Goal: Task Accomplishment & Management: Manage account settings

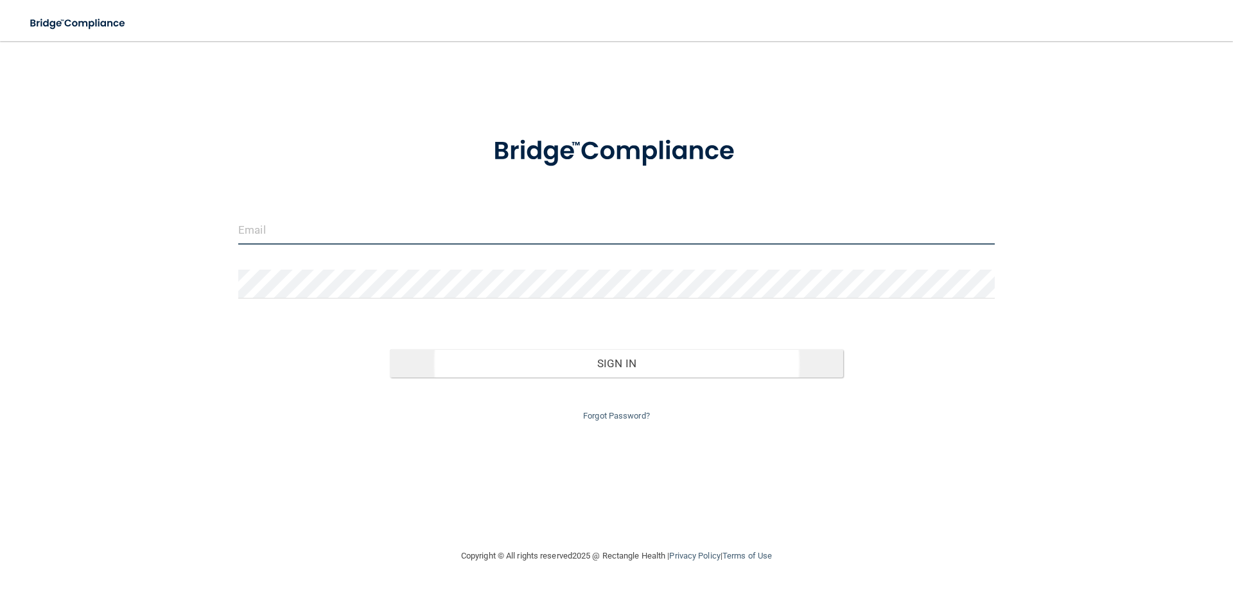
type input "[PERSON_NAME][EMAIL_ADDRESS][PERSON_NAME][DOMAIN_NAME]"
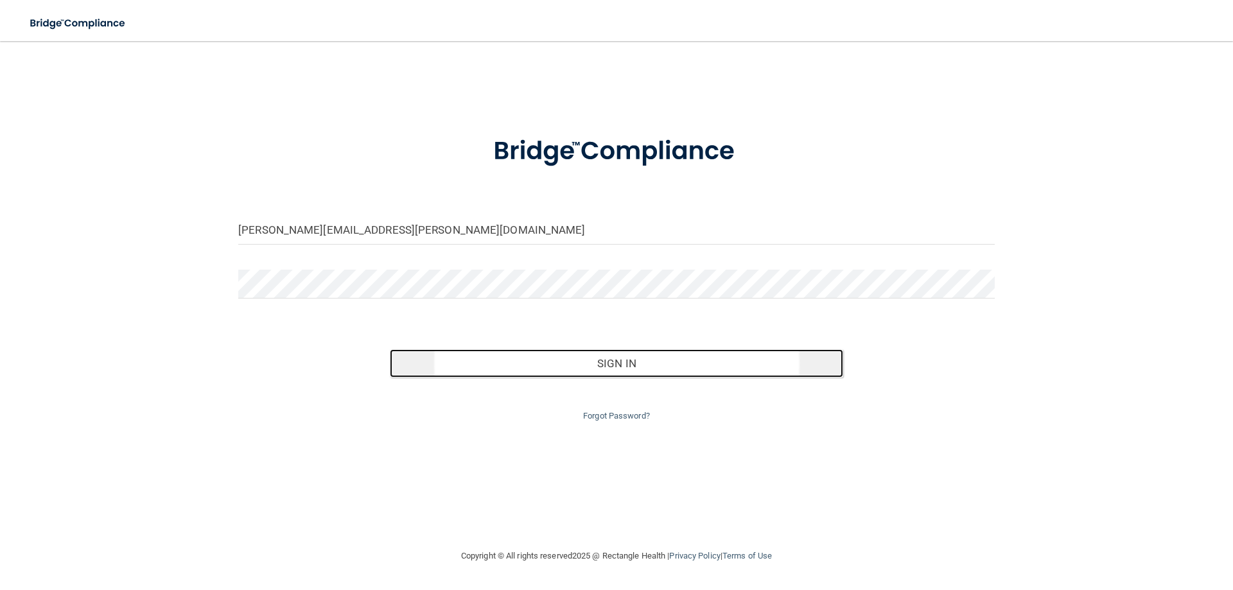
click at [564, 365] on button "Sign In" at bounding box center [617, 363] width 454 height 28
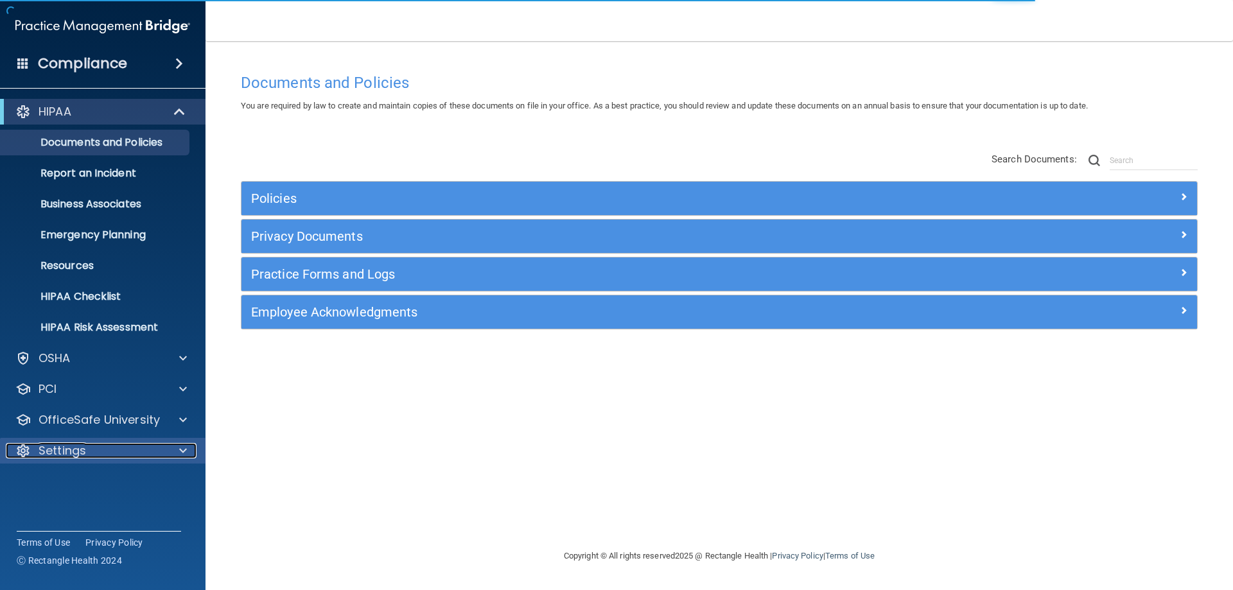
click at [125, 448] on div "Settings" at bounding box center [85, 450] width 159 height 15
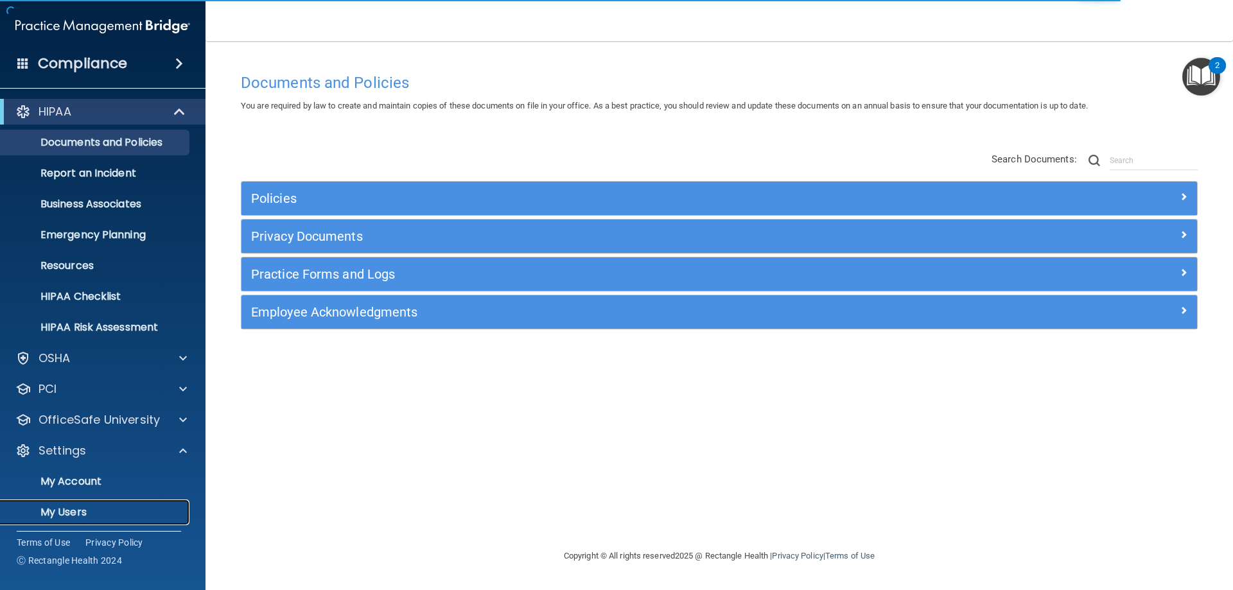
click at [66, 509] on p "My Users" at bounding box center [95, 512] width 175 height 13
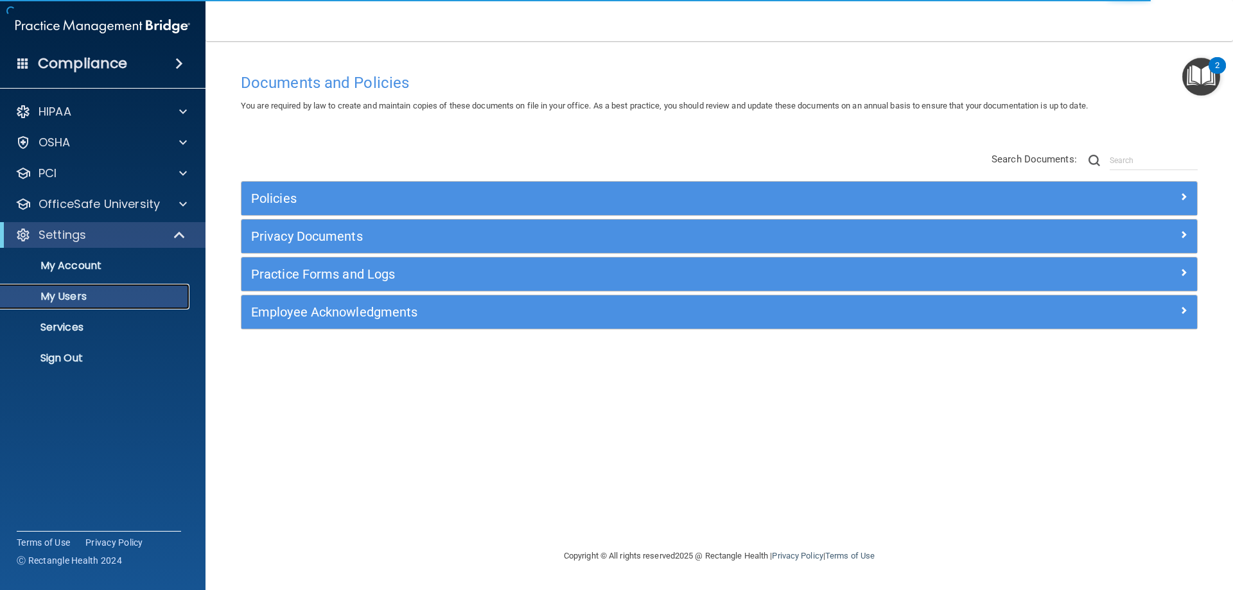
select select "20"
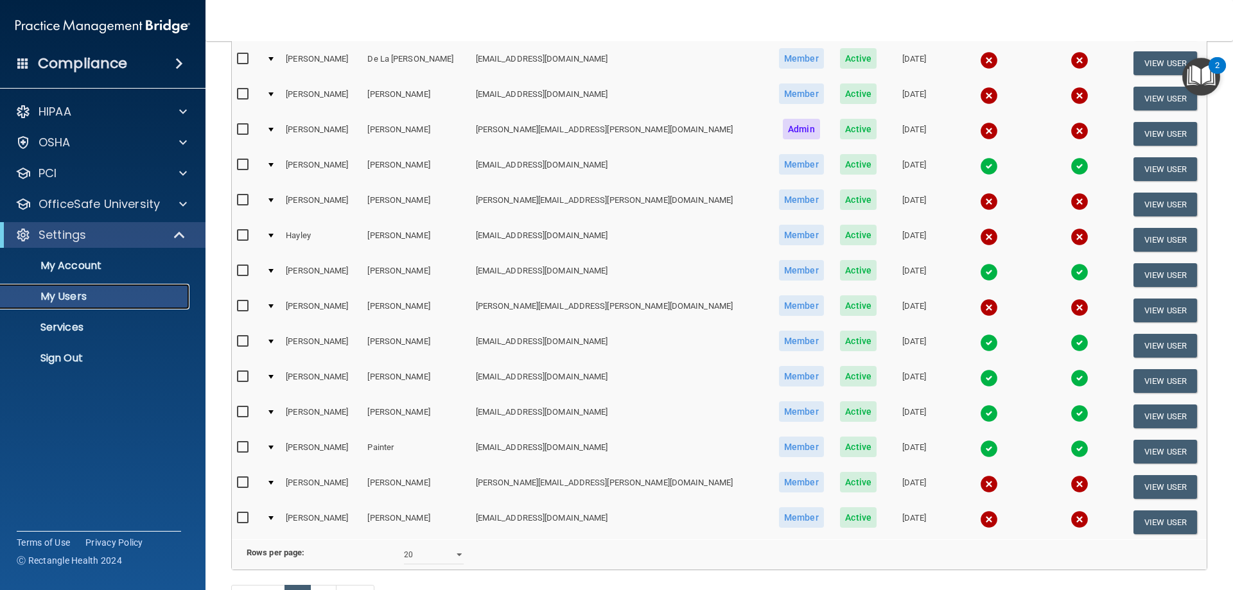
scroll to position [385, 0]
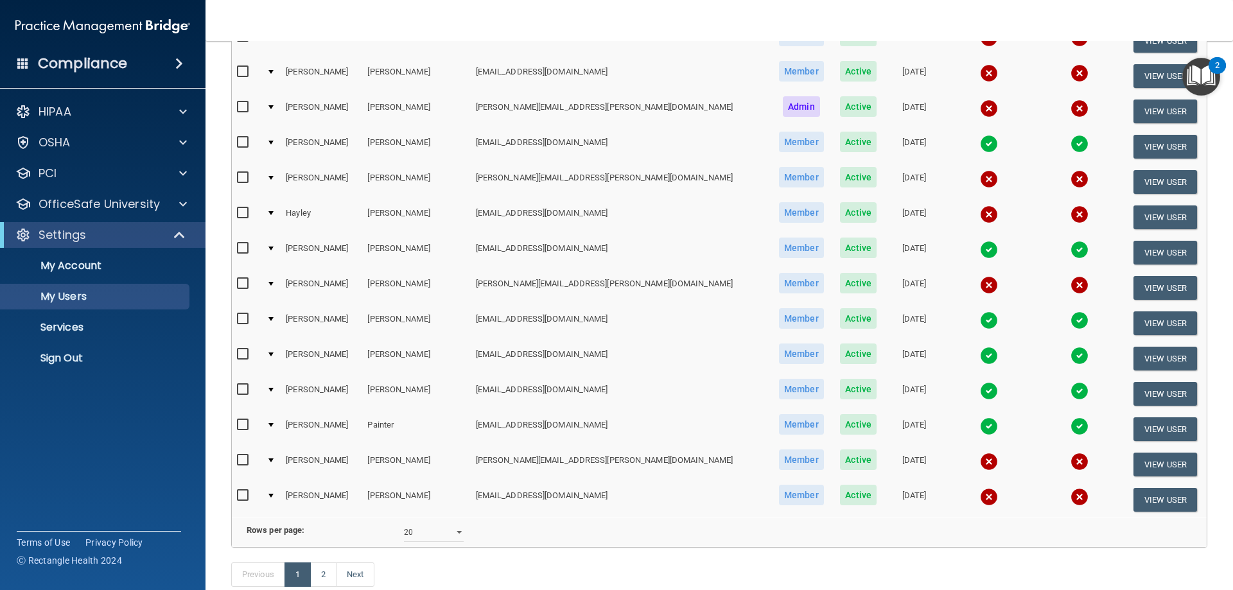
click at [243, 318] on input "checkbox" at bounding box center [244, 319] width 15 height 10
checkbox input "true"
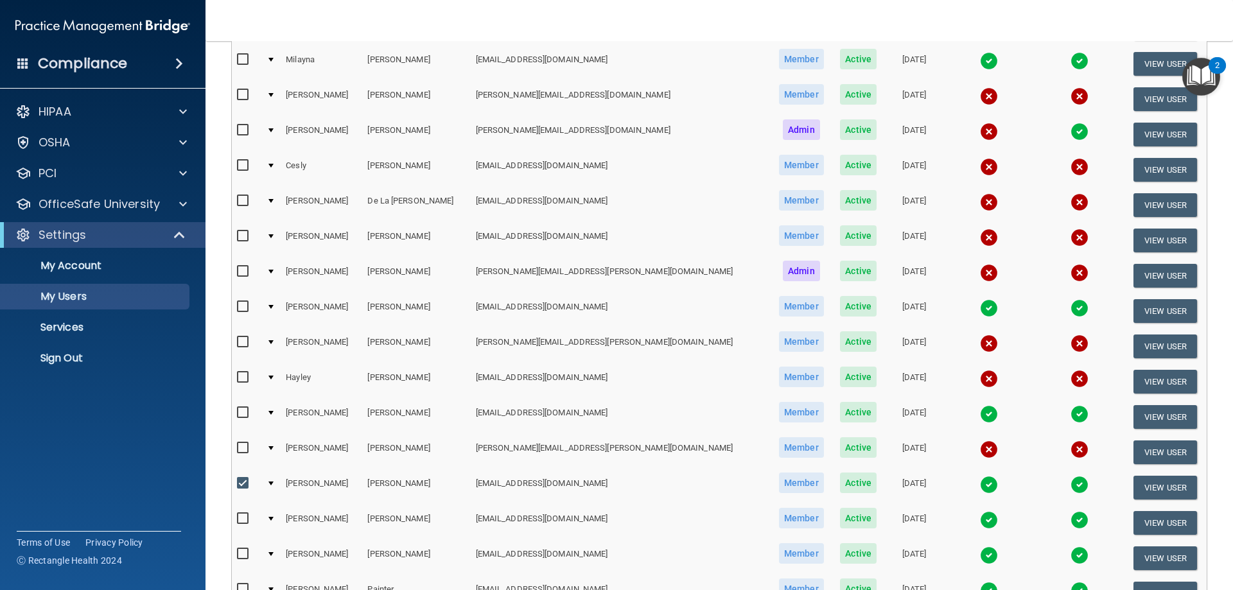
scroll to position [473, 0]
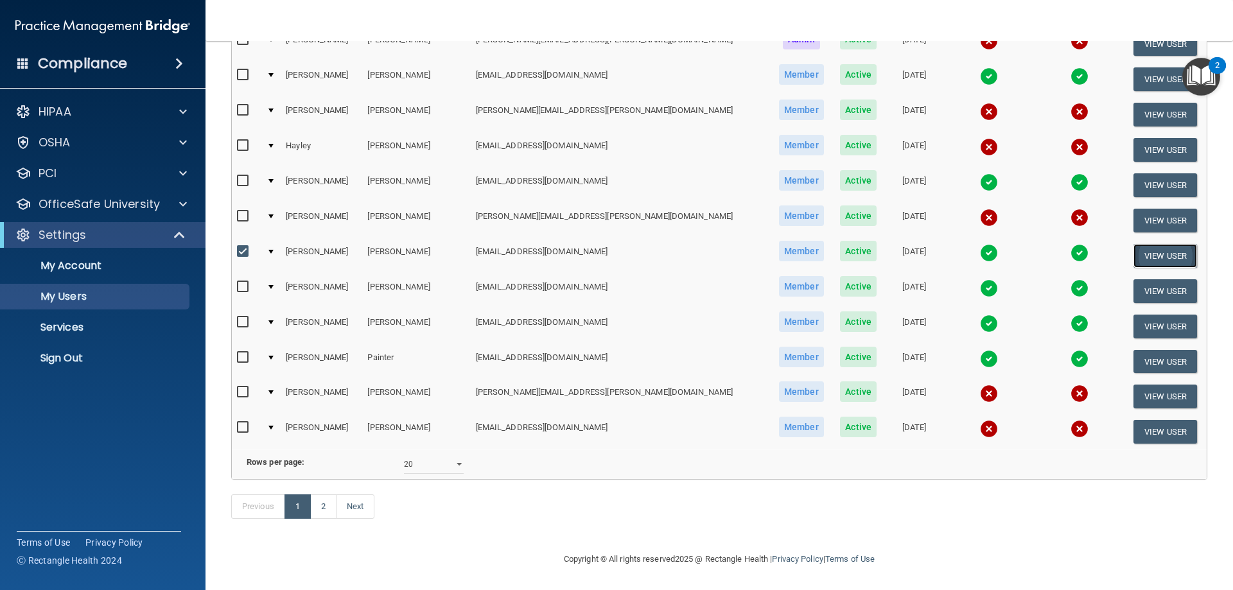
click at [1175, 244] on button "View User" at bounding box center [1165, 256] width 64 height 24
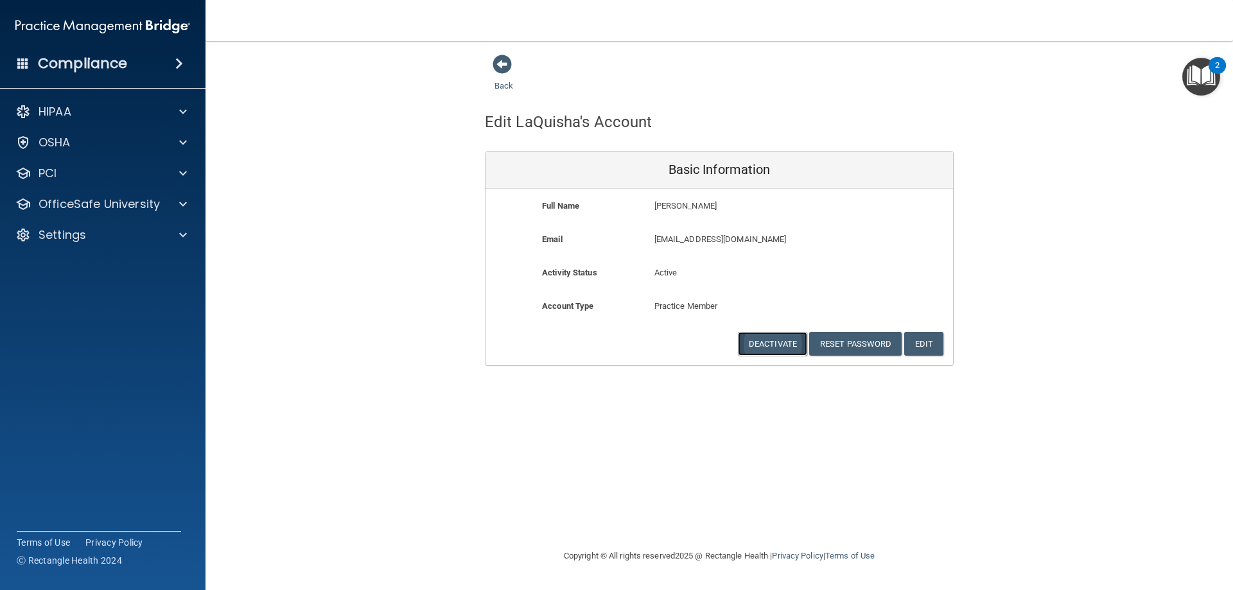
click at [789, 338] on button "Deactivate" at bounding box center [772, 344] width 69 height 24
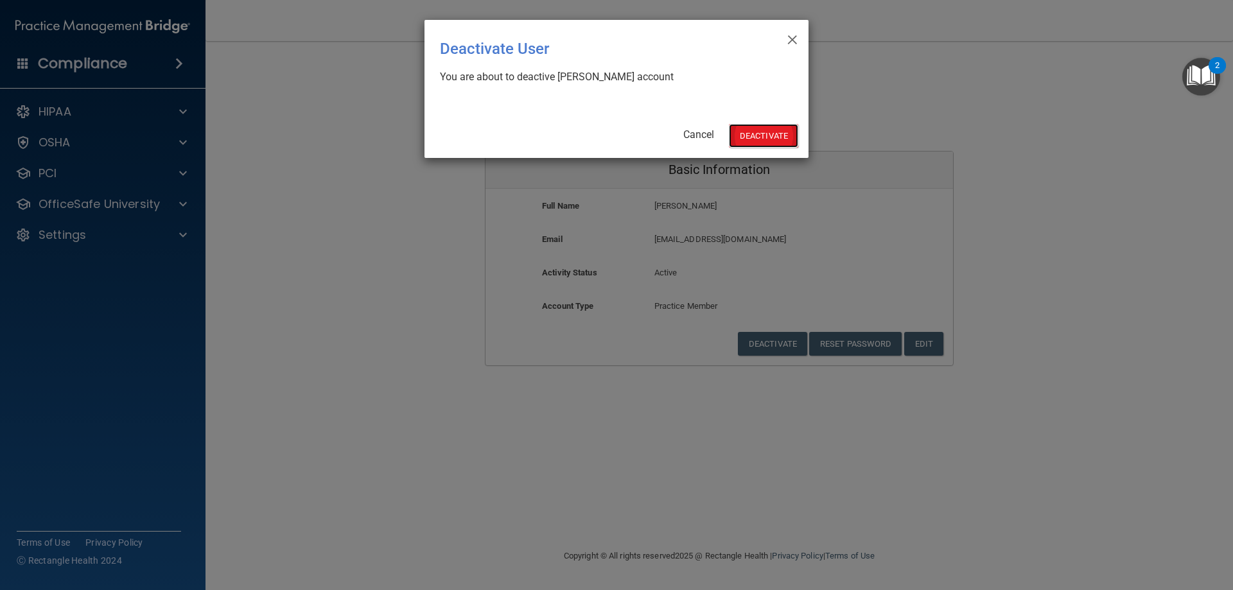
click at [787, 129] on button "Deactivate" at bounding box center [763, 136] width 69 height 24
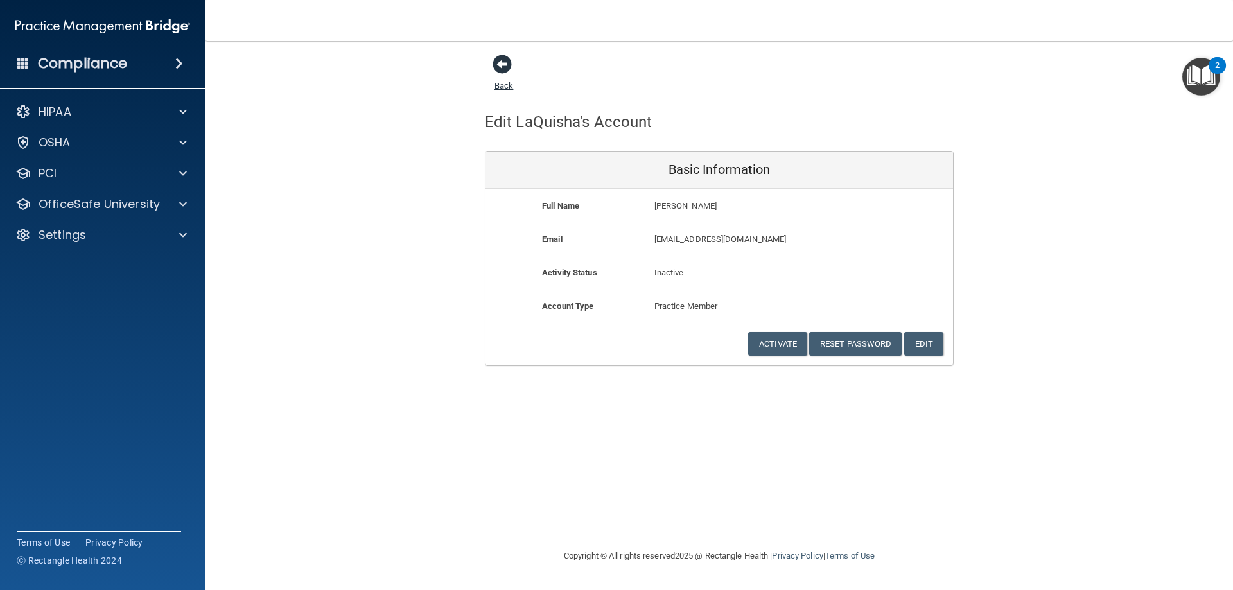
click at [496, 65] on span at bounding box center [501, 64] width 19 height 19
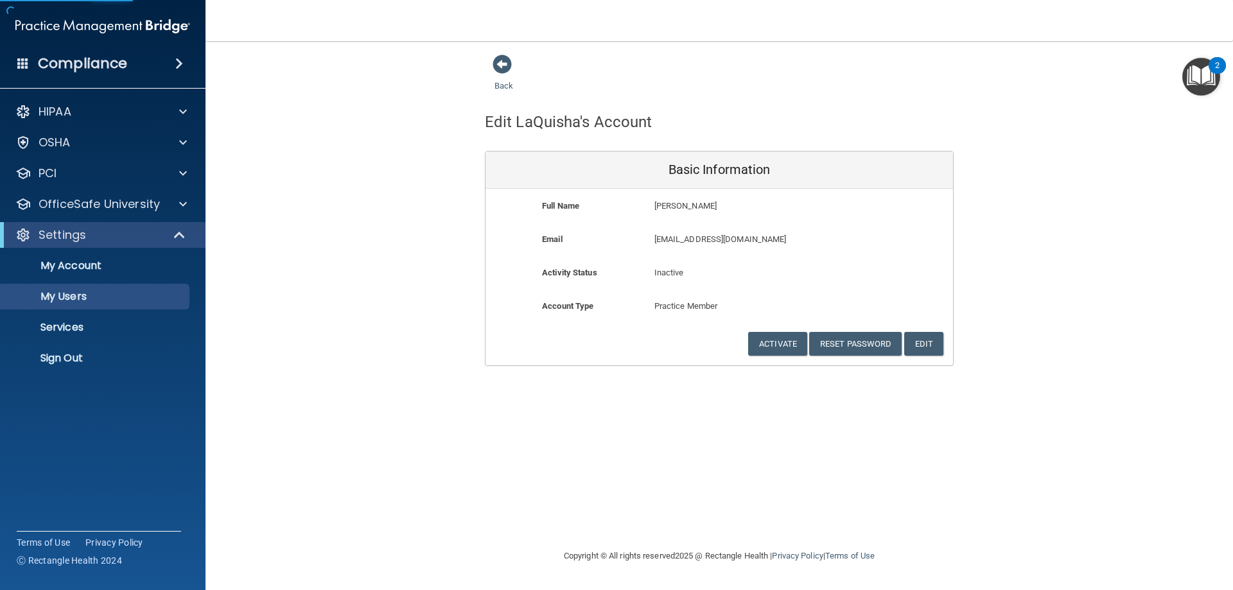
select select "20"
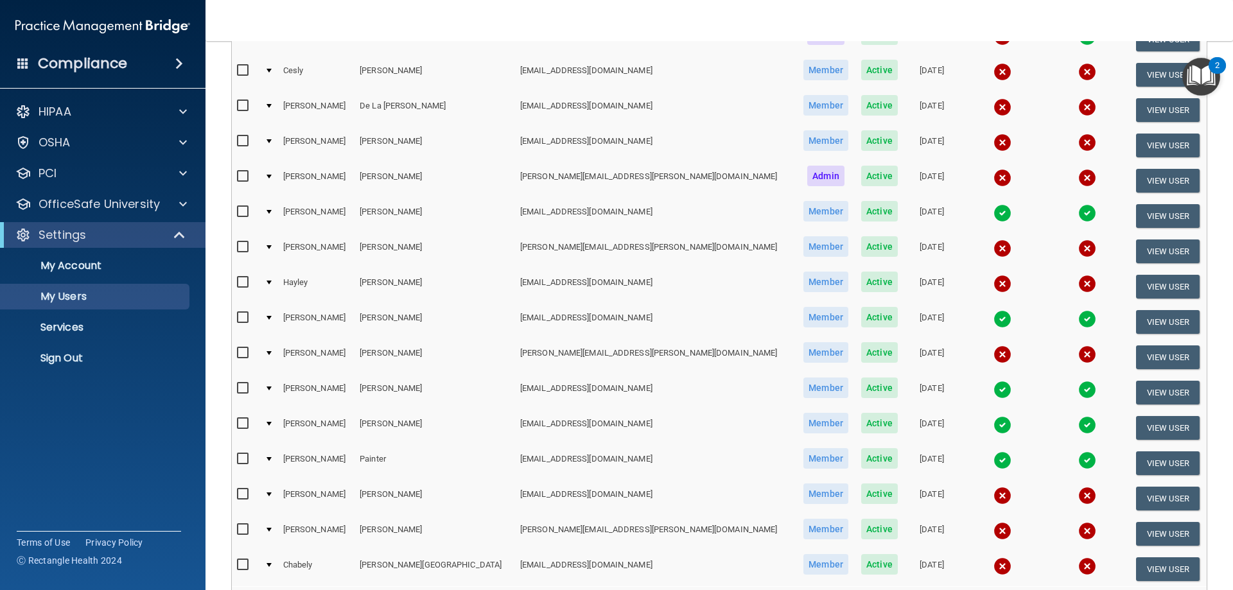
scroll to position [321, 0]
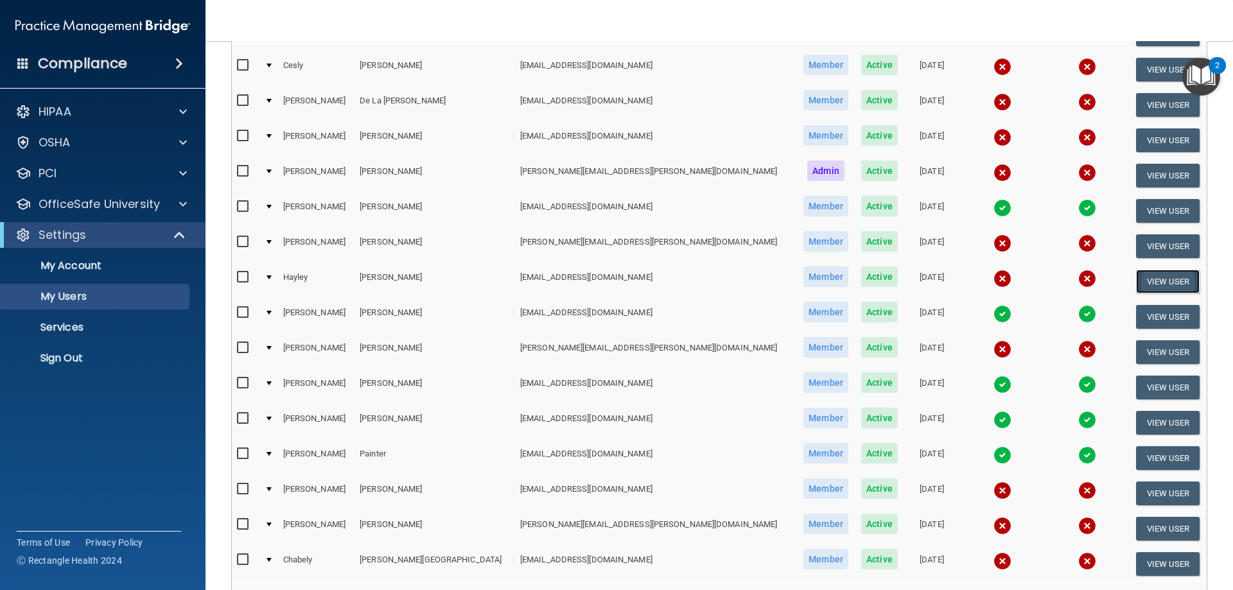
click at [1136, 278] on button "View User" at bounding box center [1168, 282] width 64 height 24
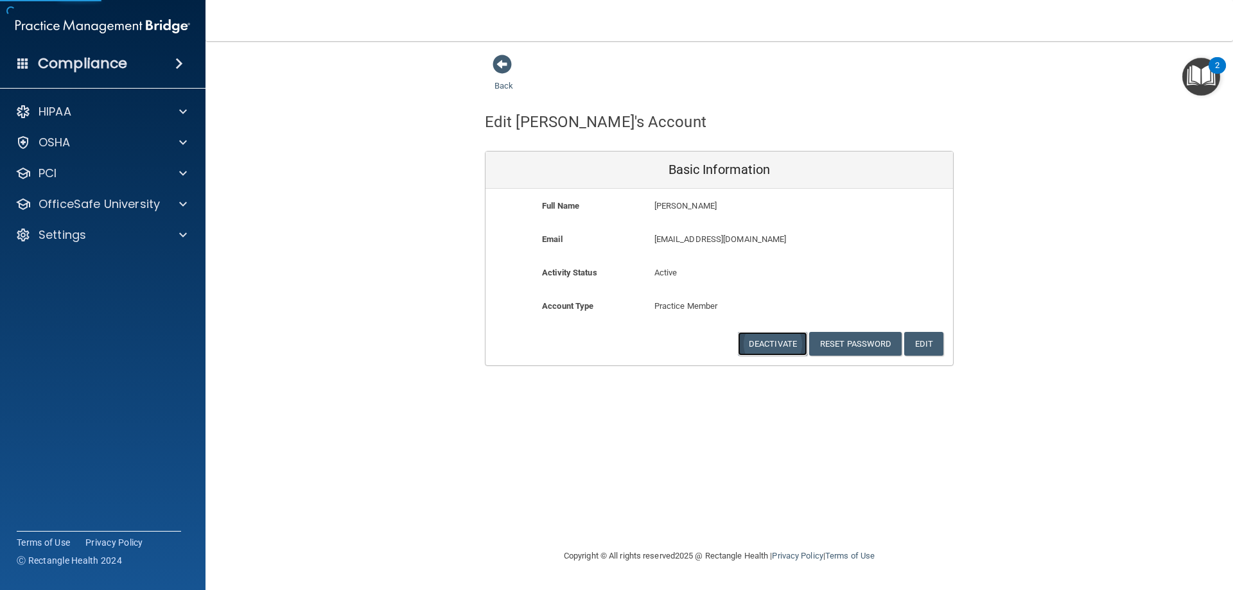
click at [792, 344] on button "Deactivate" at bounding box center [772, 344] width 69 height 24
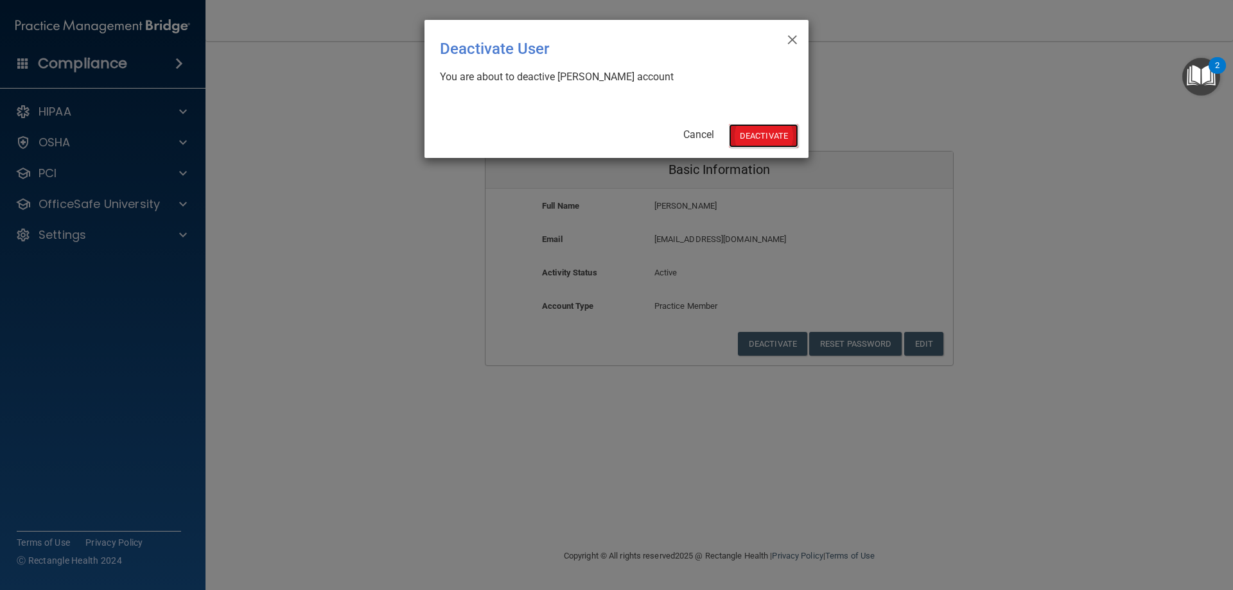
click at [765, 138] on button "Deactivate" at bounding box center [763, 136] width 69 height 24
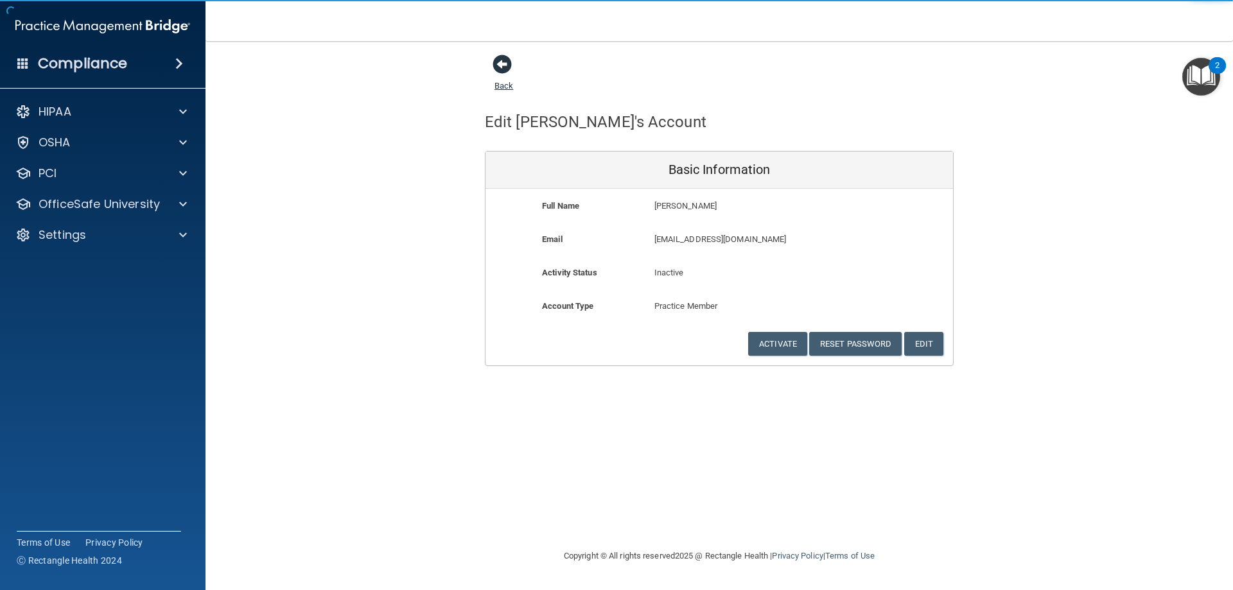
click at [496, 71] on span at bounding box center [501, 64] width 19 height 19
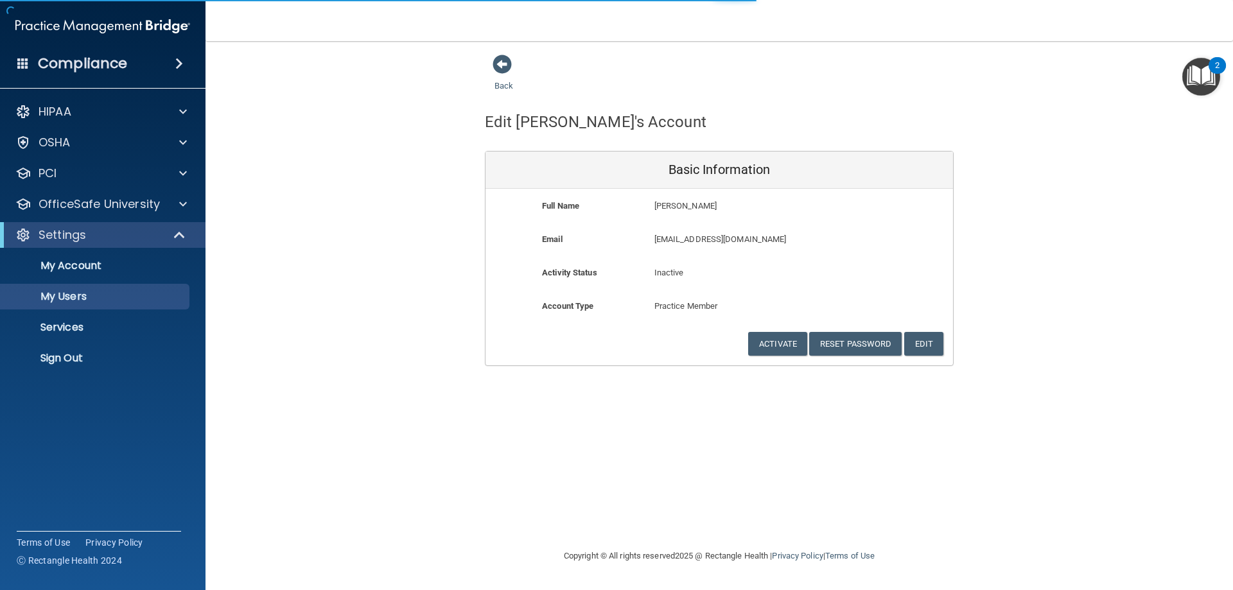
select select "20"
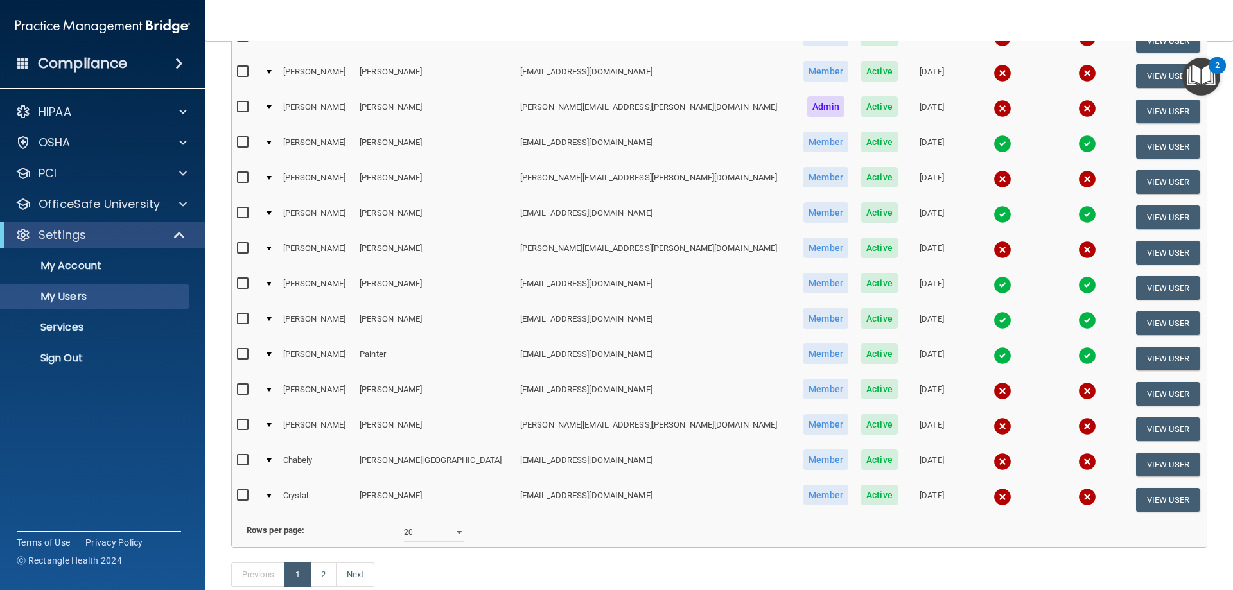
scroll to position [64, 0]
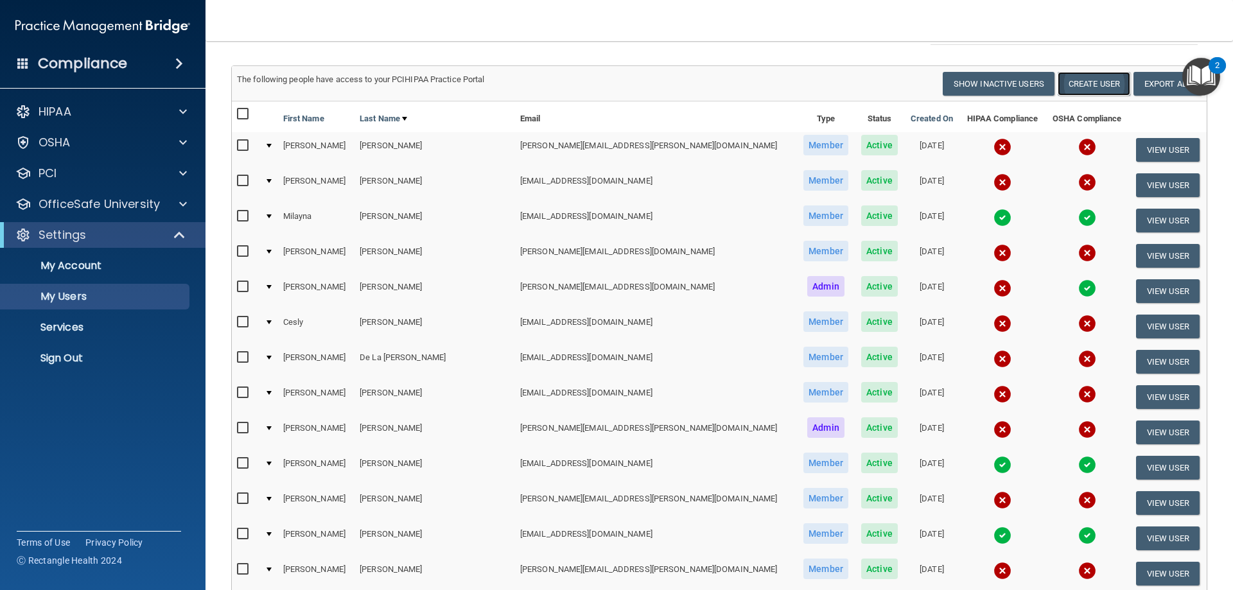
click at [1079, 80] on button "Create User" at bounding box center [1093, 84] width 73 height 24
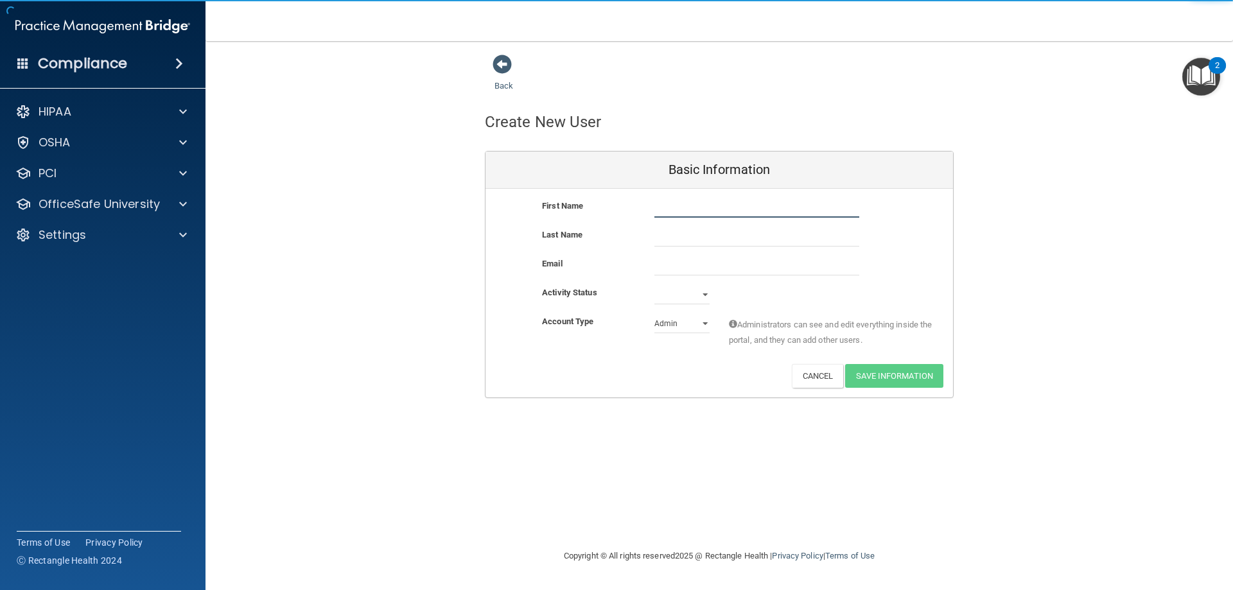
click at [732, 212] on input "text" at bounding box center [756, 207] width 205 height 19
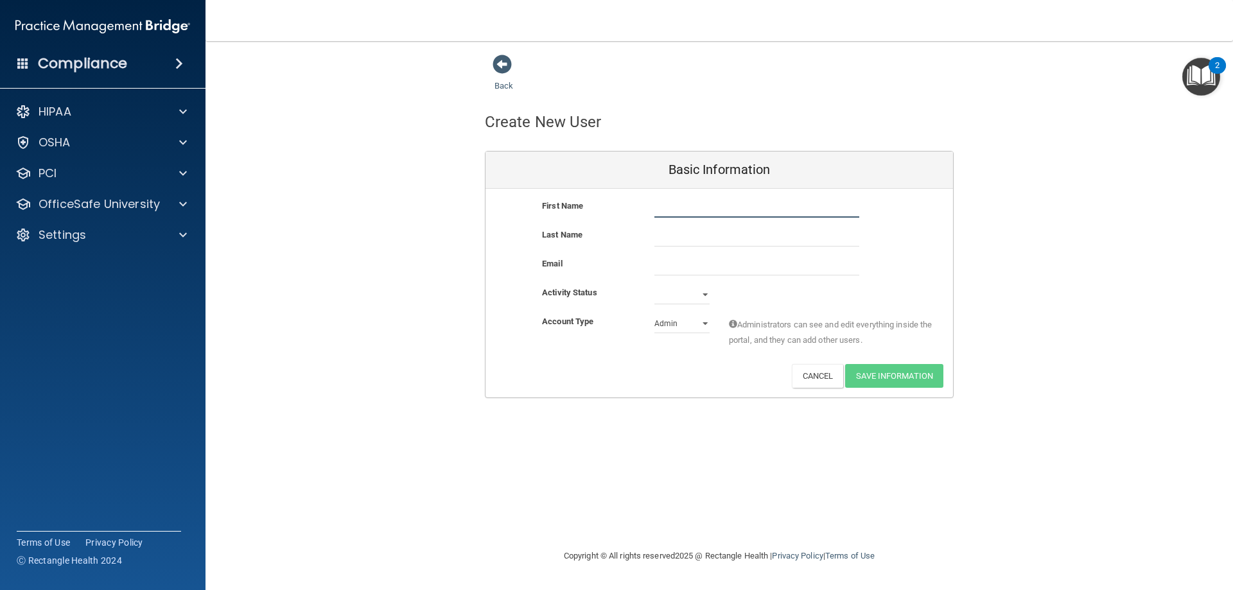
type input "m"
type input "Mandy"
type input "Puffenbarger"
click at [721, 259] on input "email" at bounding box center [756, 265] width 205 height 19
paste input "Mandybeth007@gmail.com"
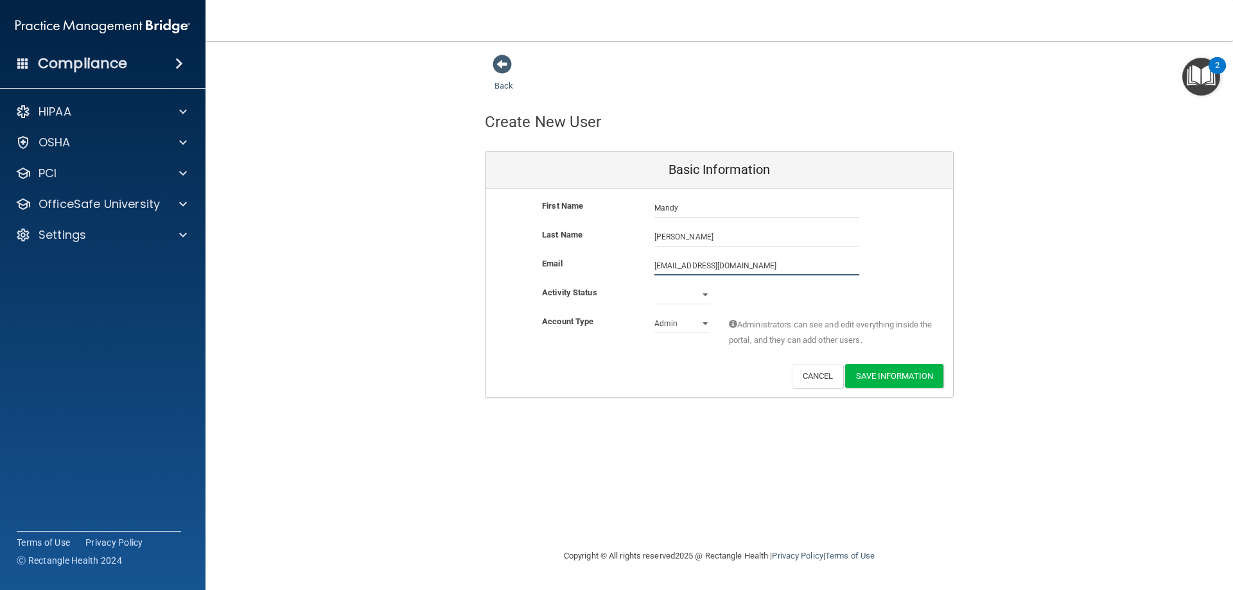
type input "Mandybeth007@gmail.com"
click at [699, 291] on select "Active Inactive" at bounding box center [681, 297] width 55 height 19
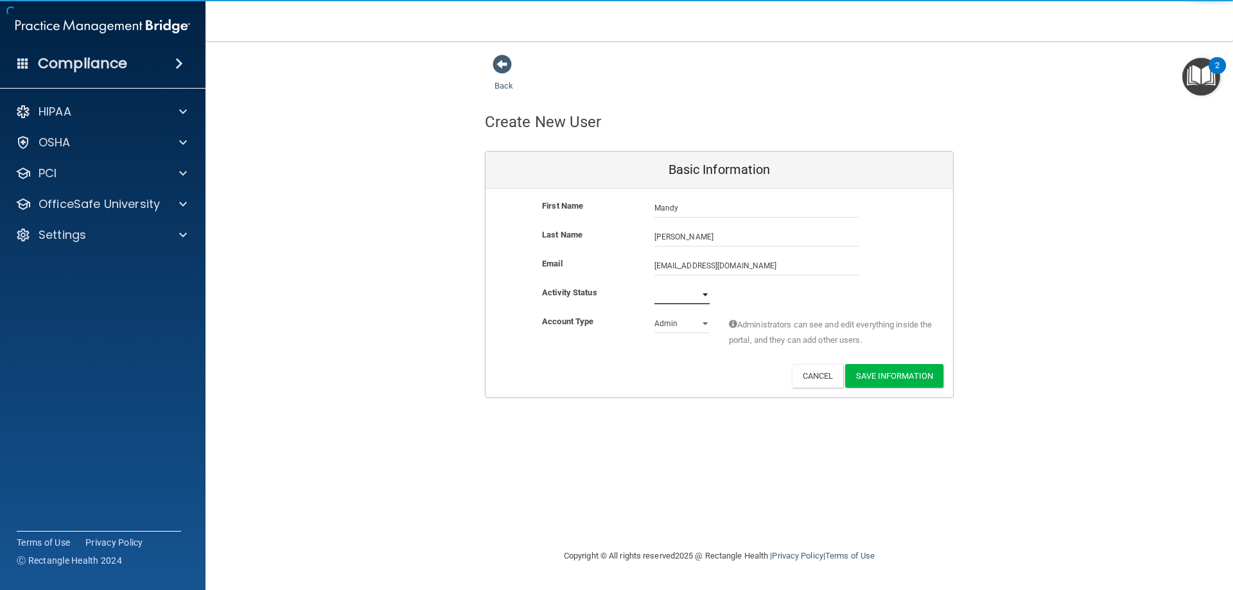
select select "active"
click at [654, 285] on select "Active Inactive" at bounding box center [681, 294] width 55 height 19
click at [680, 331] on select "Admin Member" at bounding box center [681, 323] width 55 height 19
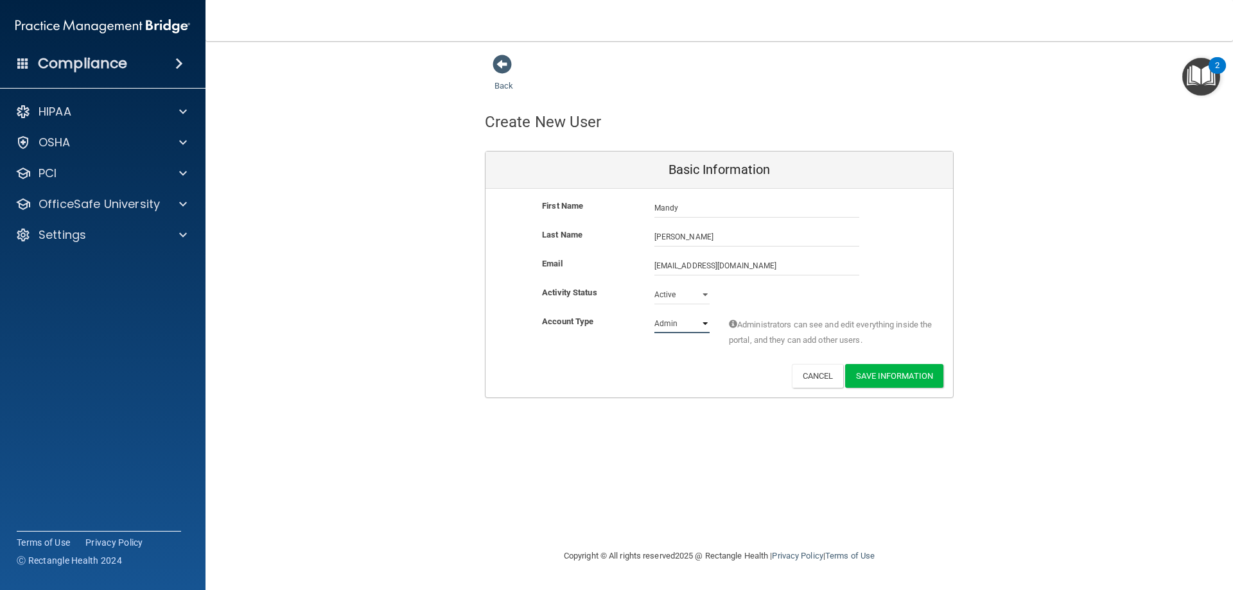
select select "practice_member"
click at [654, 314] on select "Admin Member" at bounding box center [681, 323] width 55 height 19
click at [884, 379] on button "Save Information" at bounding box center [894, 376] width 98 height 24
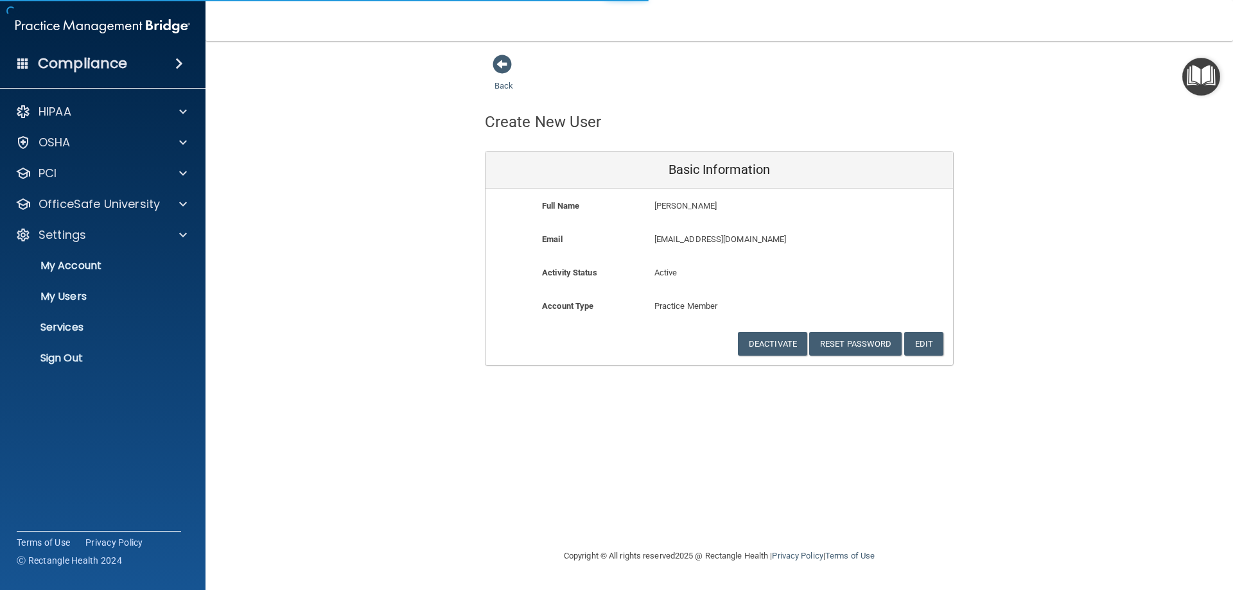
select select "20"
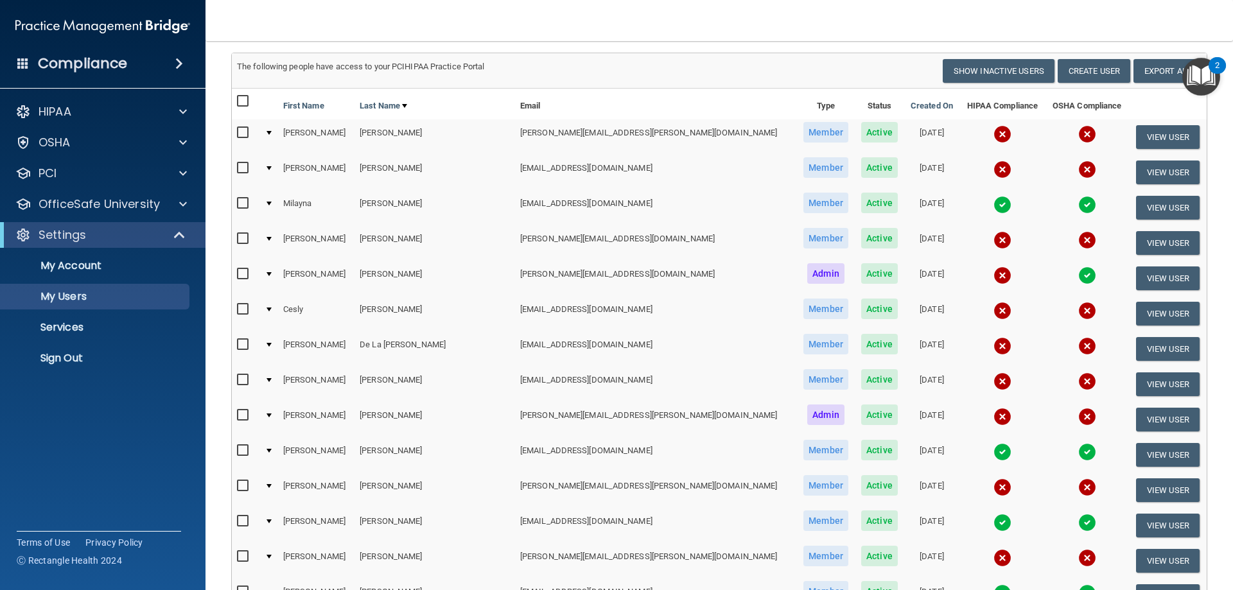
scroll to position [193, 0]
